Goal: Check status

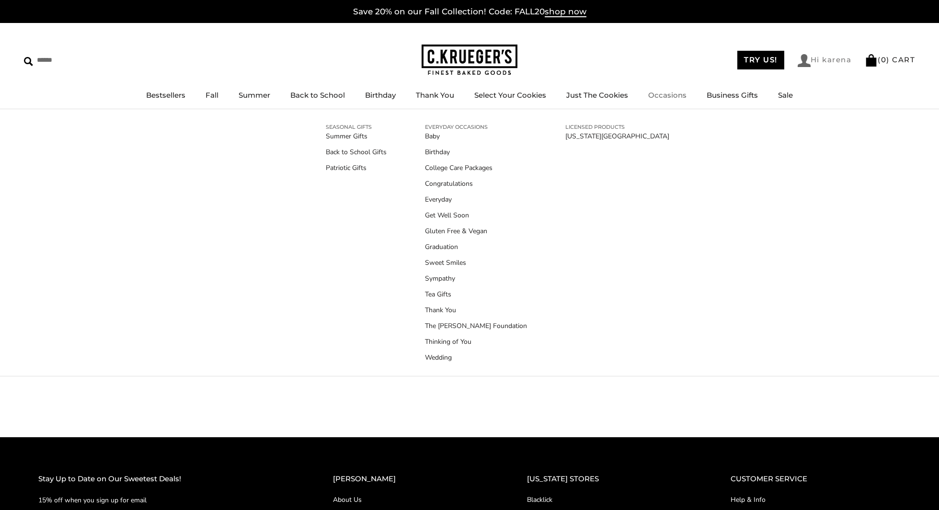
click at [825, 59] on link "Hi karena" at bounding box center [825, 60] width 54 height 13
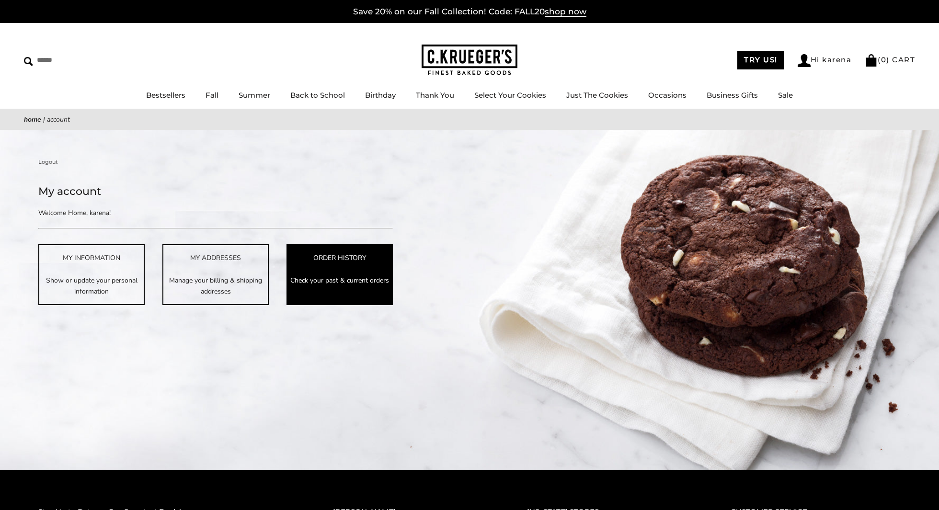
click at [346, 270] on link "ORDER HISTORY Check your past & current orders" at bounding box center [340, 274] width 106 height 60
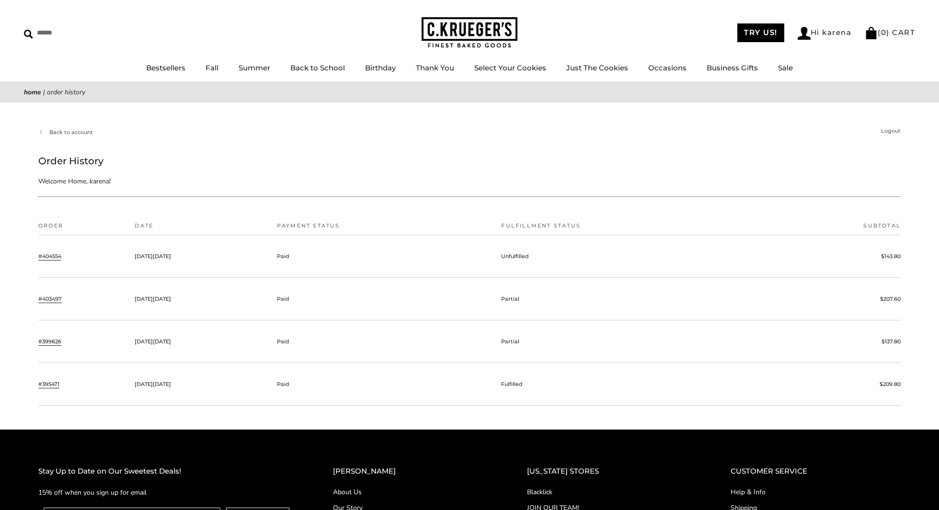
scroll to position [29, 0]
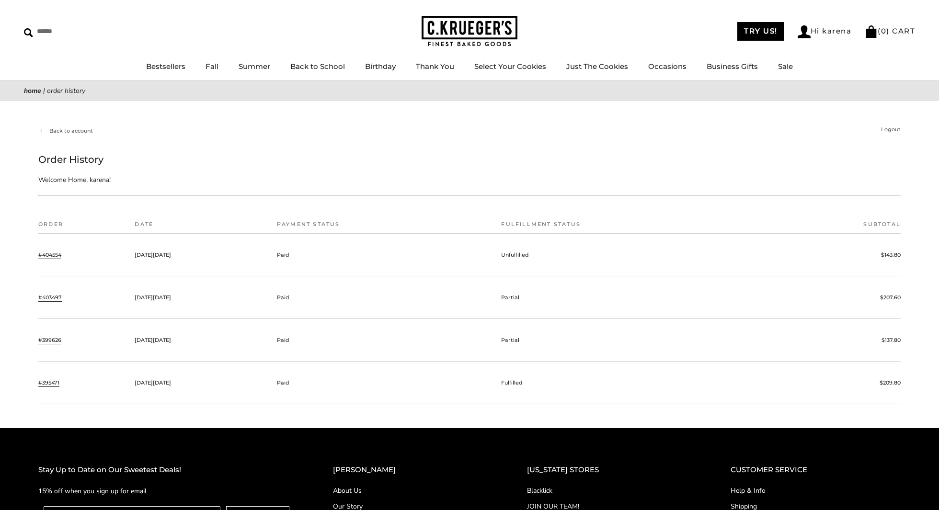
click at [50, 255] on link "#404554" at bounding box center [49, 255] width 23 height 9
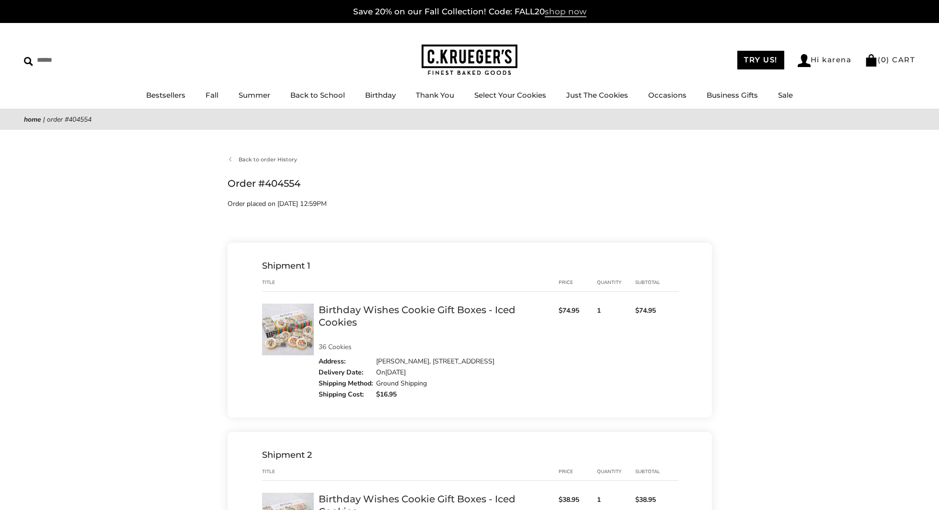
click at [549, 12] on span "shop now" at bounding box center [566, 12] width 42 height 11
